Goal: Transaction & Acquisition: Purchase product/service

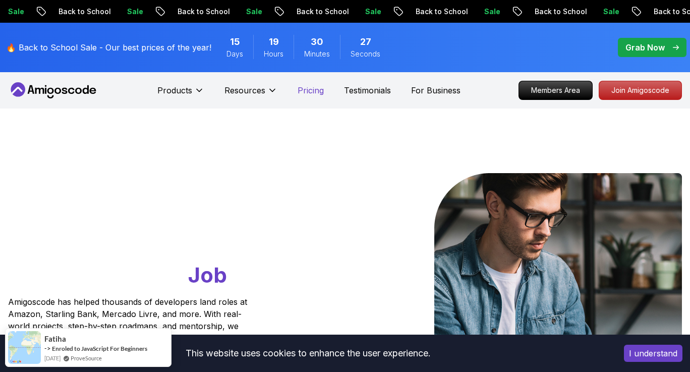
click at [312, 86] on p "Pricing" at bounding box center [311, 90] width 26 height 12
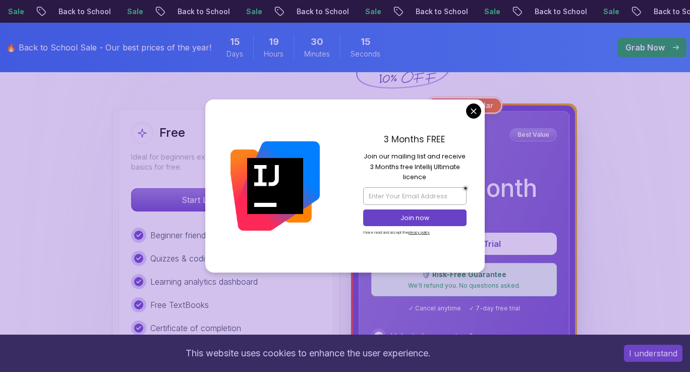
scroll to position [266, 0]
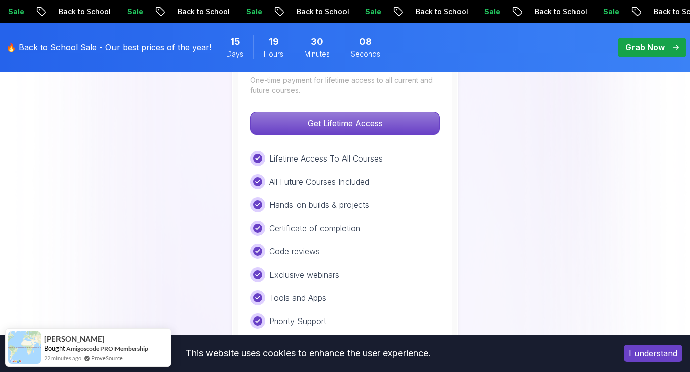
scroll to position [834, 0]
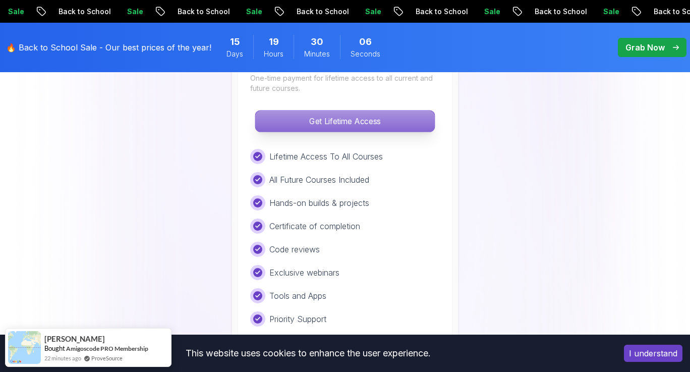
click at [390, 125] on p "Get Lifetime Access" at bounding box center [344, 120] width 179 height 21
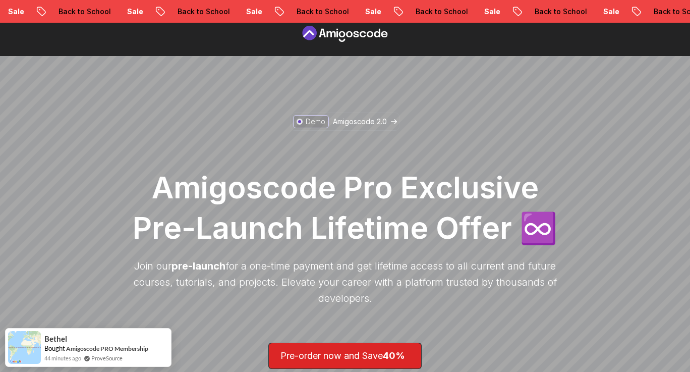
scroll to position [128, 0]
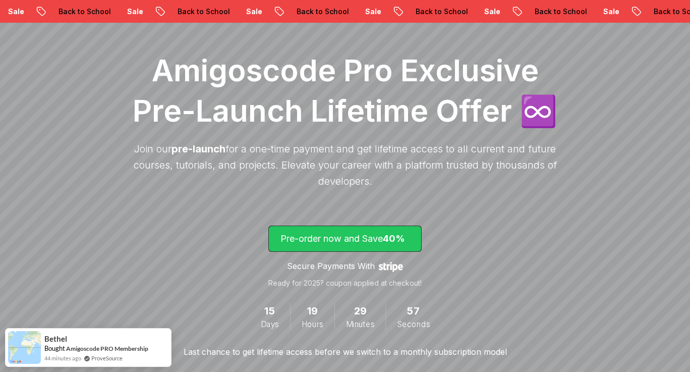
click at [360, 236] on p "Pre-order now and Save 40%" at bounding box center [344, 239] width 129 height 14
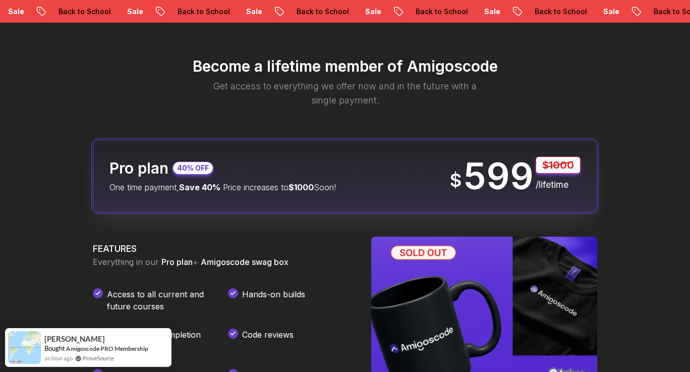
scroll to position [1277, 0]
